Goal: Find specific page/section: Find specific page/section

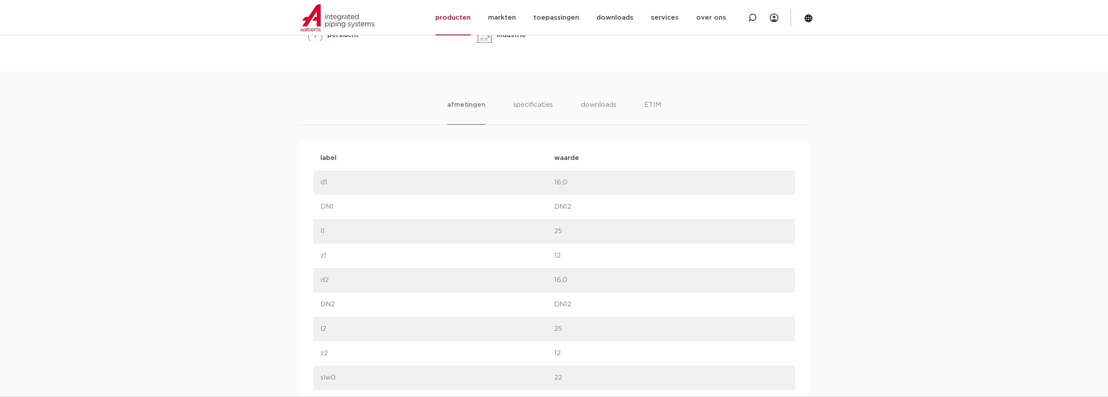
scroll to position [192, 0]
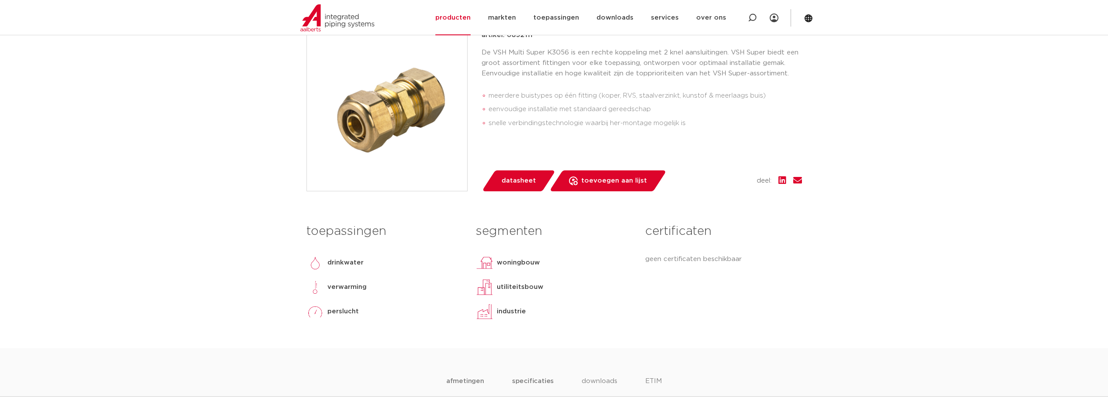
click at [536, 380] on li "specificaties" at bounding box center [533, 388] width 42 height 25
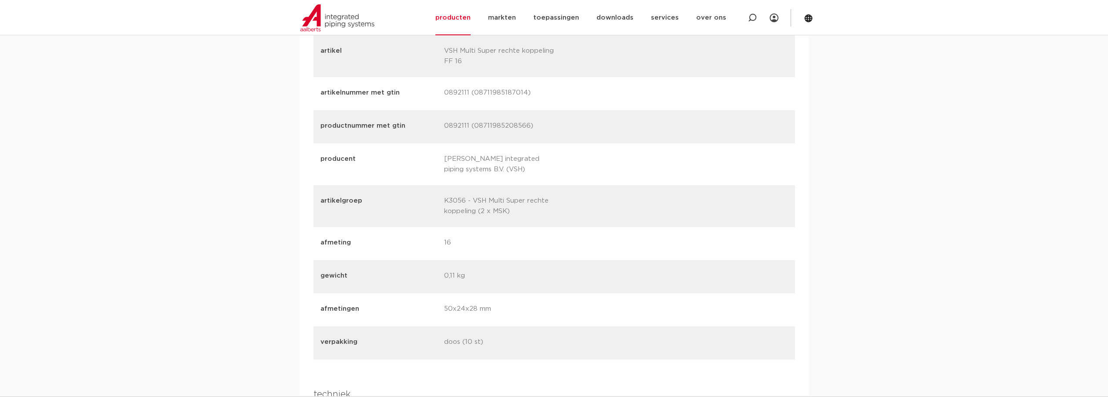
scroll to position [1150, 0]
click at [504, 212] on p "K3056 - VSH Multi Super rechte koppeling (2 x MSK)" at bounding box center [502, 204] width 117 height 21
drag, startPoint x: 507, startPoint y: 209, endPoint x: 493, endPoint y: 209, distance: 13.1
click at [493, 209] on p "K3056 - VSH Multi Super rechte koppeling (2 x MSK)" at bounding box center [502, 204] width 117 height 21
copy p "MSK"
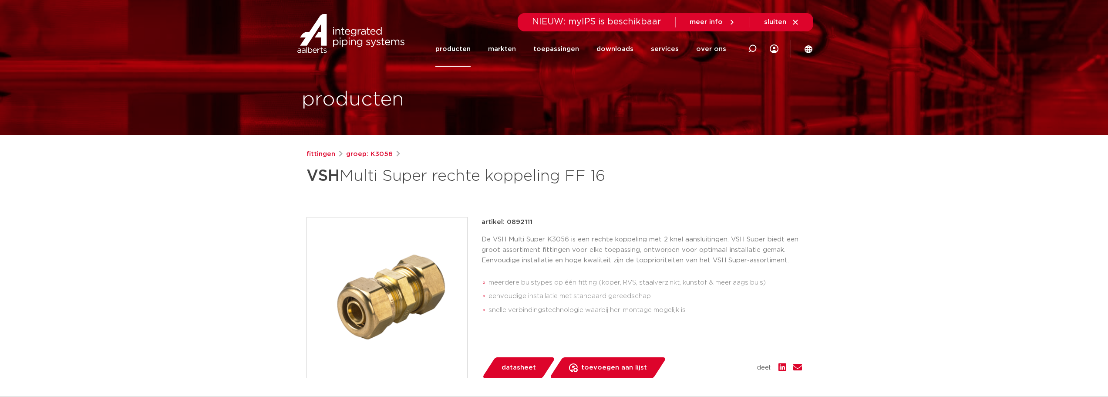
scroll to position [0, 0]
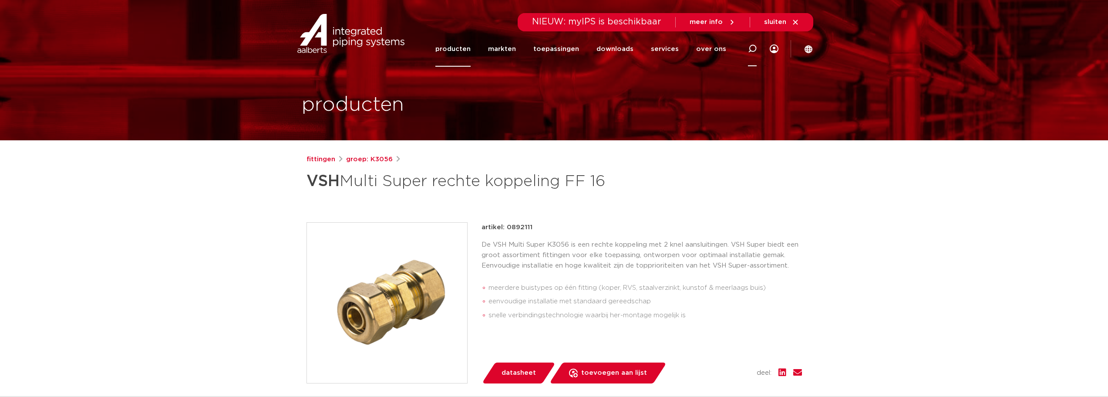
click at [752, 47] on icon at bounding box center [752, 48] width 9 height 9
click at [752, 47] on icon at bounding box center [758, 50] width 12 height 12
click at [752, 49] on icon at bounding box center [752, 49] width 10 height 10
paste input "MSK"
drag, startPoint x: 544, startPoint y: 48, endPoint x: 483, endPoint y: 48, distance: 61.0
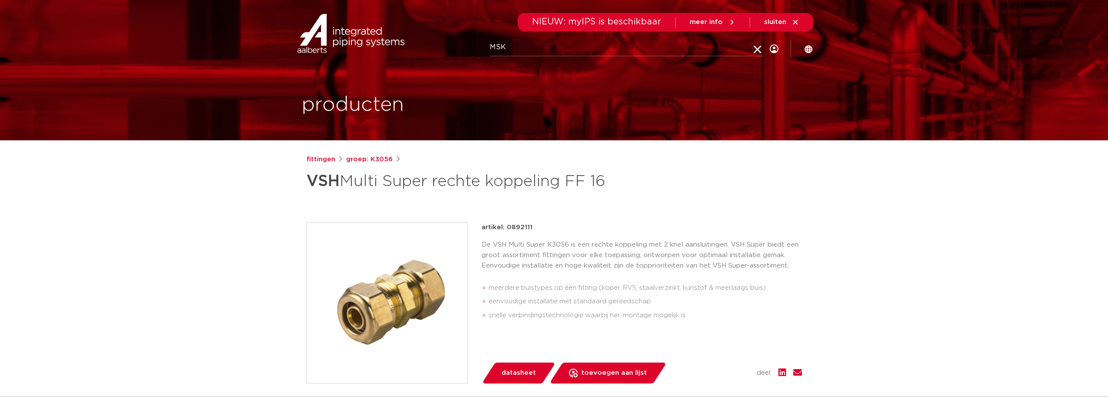
click at [483, 48] on div "Zoeken MSK" at bounding box center [572, 48] width 405 height 39
type input "Multi super 16 x 12"
click button "Zoeken" at bounding box center [0, 0] width 0 height 0
